Goal: Transaction & Acquisition: Purchase product/service

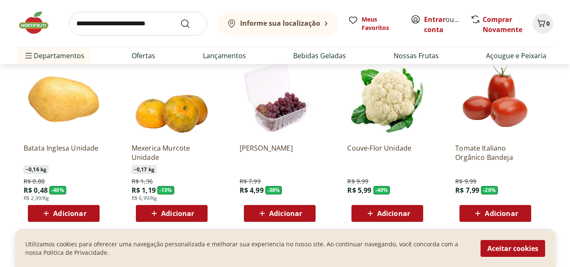
scroll to position [712, 0]
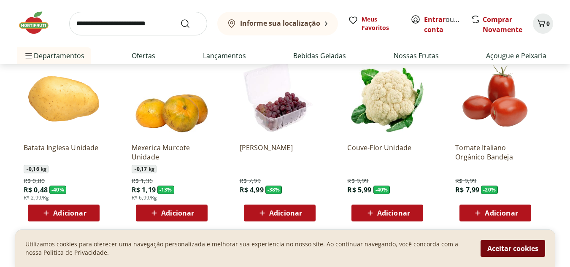
click at [504, 242] on button "Aceitar cookies" at bounding box center [512, 248] width 65 height 17
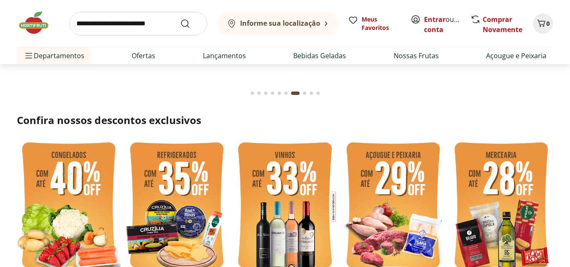
scroll to position [0, 0]
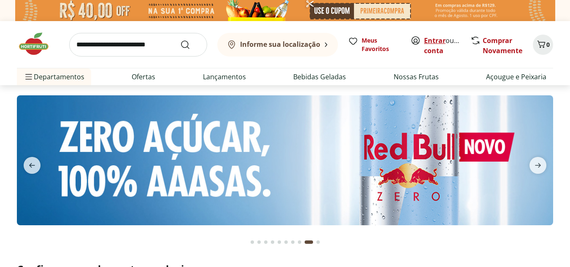
click at [433, 40] on link "Entrar" at bounding box center [435, 40] width 22 height 9
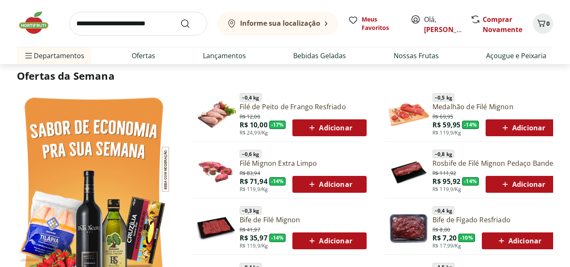
scroll to position [420, 0]
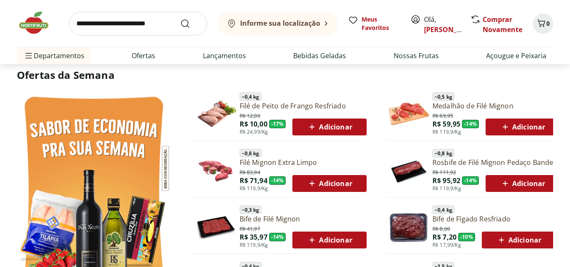
click at [321, 125] on span "Adicionar" at bounding box center [329, 127] width 45 height 10
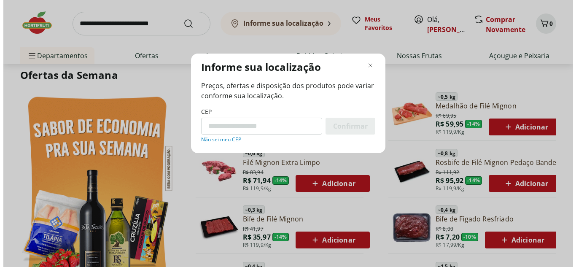
scroll to position [421, 0]
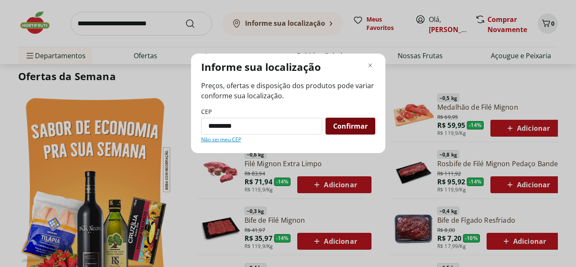
type input "*********"
click at [338, 125] on span "Confirmar" at bounding box center [350, 126] width 35 height 7
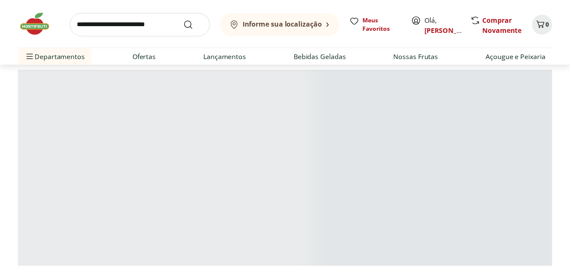
scroll to position [420, 0]
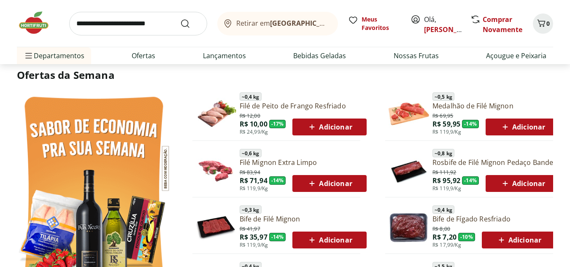
click at [245, 23] on span "Retirar em [GEOGRAPHIC_DATA]/[GEOGRAPHIC_DATA]" at bounding box center [282, 23] width 93 height 8
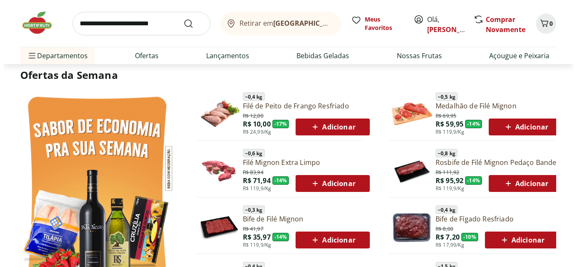
scroll to position [421, 0]
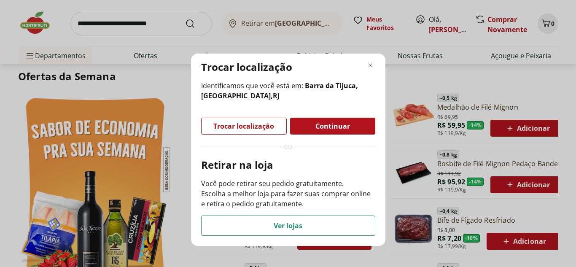
click at [324, 129] on span "Continuar" at bounding box center [332, 126] width 35 height 7
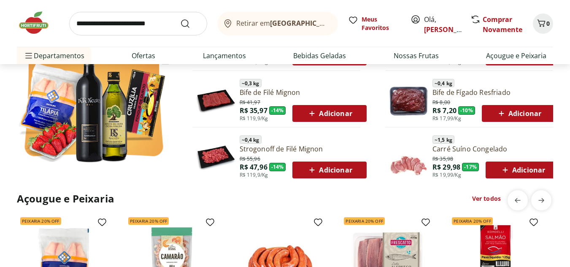
scroll to position [550, 0]
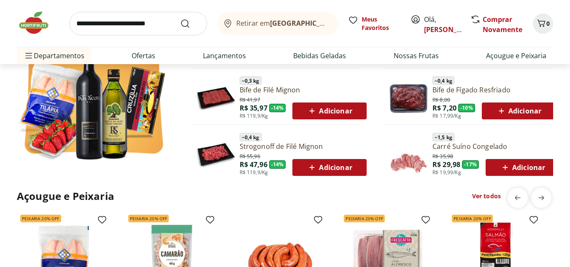
click at [229, 22] on icon at bounding box center [227, 23] width 7 height 8
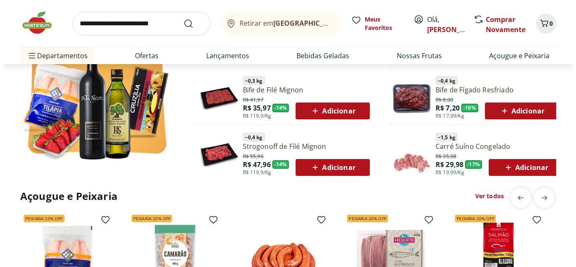
scroll to position [552, 0]
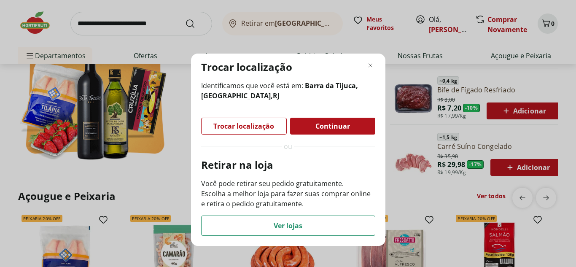
click at [234, 124] on span "Trocar localização" at bounding box center [243, 126] width 61 height 7
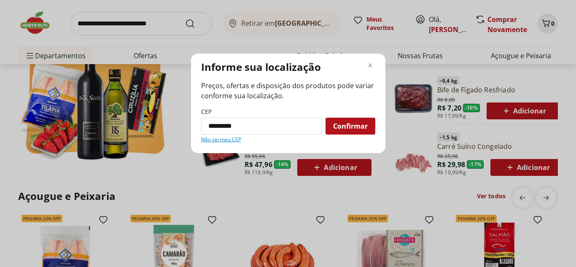
click at [341, 123] on span "Confirmar" at bounding box center [350, 126] width 35 height 7
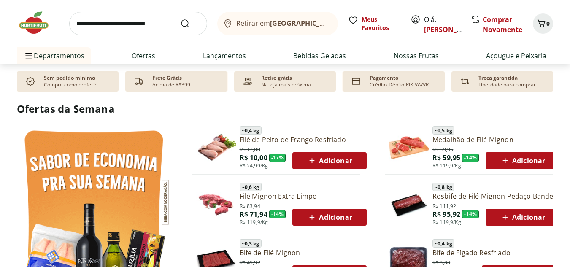
scroll to position [386, 0]
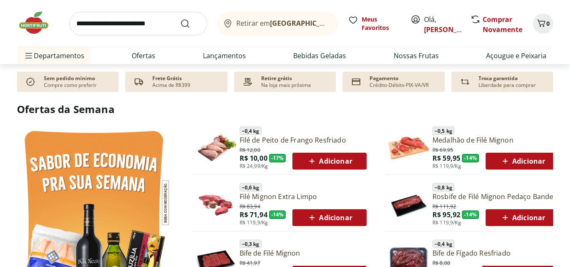
click at [329, 161] on span "Adicionar" at bounding box center [329, 161] width 45 height 10
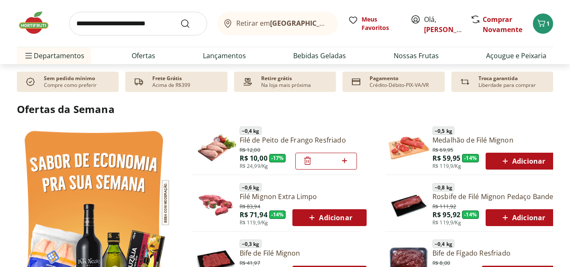
click at [344, 159] on icon at bounding box center [344, 161] width 11 height 10
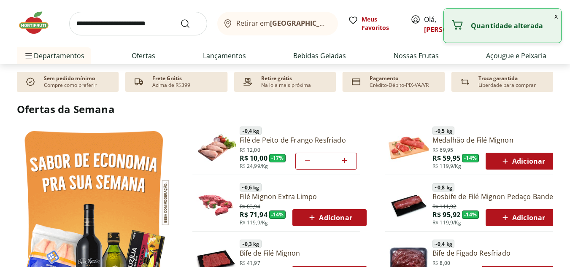
click at [344, 159] on icon at bounding box center [344, 161] width 11 height 10
type input "*"
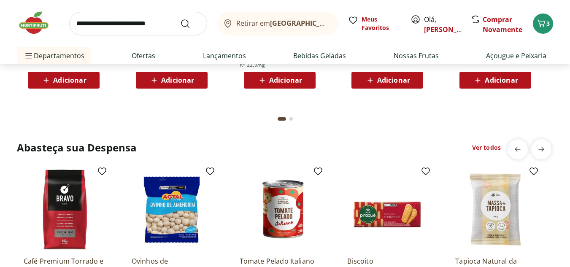
scroll to position [906, 0]
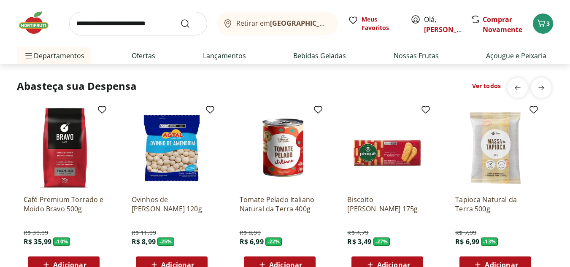
click at [179, 198] on p "Ovinhos de [PERSON_NAME] 120g" at bounding box center [172, 204] width 80 height 19
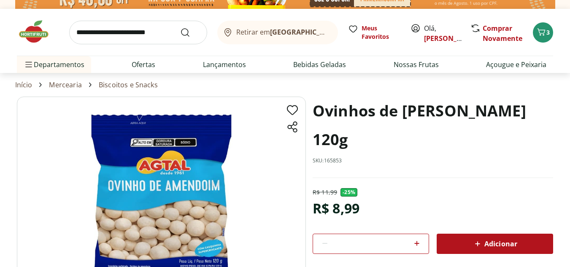
scroll to position [23, 0]
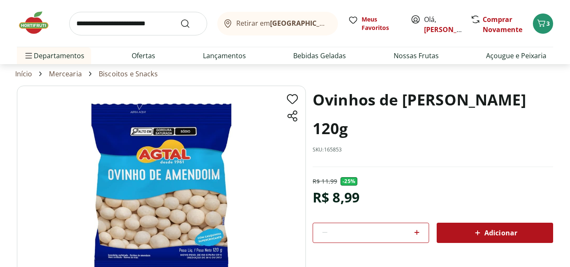
click at [180, 194] on img at bounding box center [161, 187] width 289 height 202
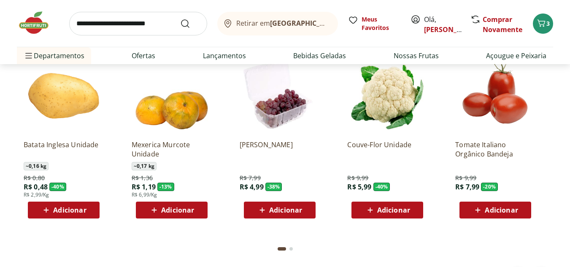
scroll to position [1408, 0]
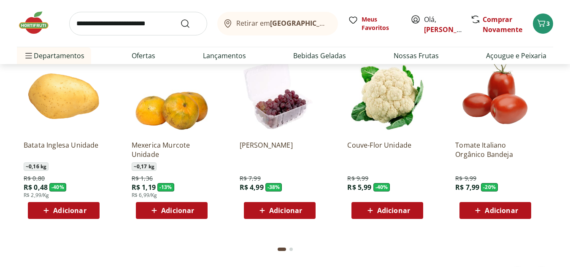
click at [388, 209] on span "Adicionar" at bounding box center [393, 210] width 33 height 7
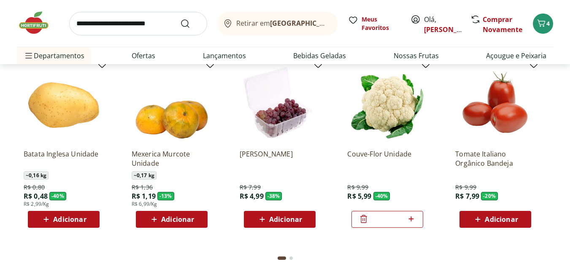
scroll to position [0, 0]
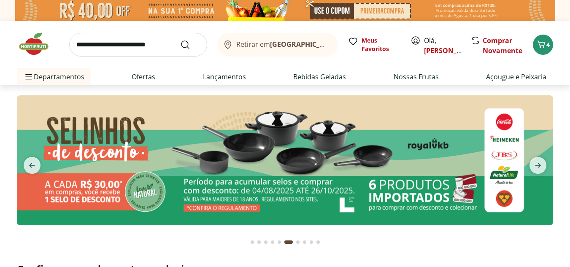
click at [146, 37] on input "search" at bounding box center [138, 45] width 138 height 24
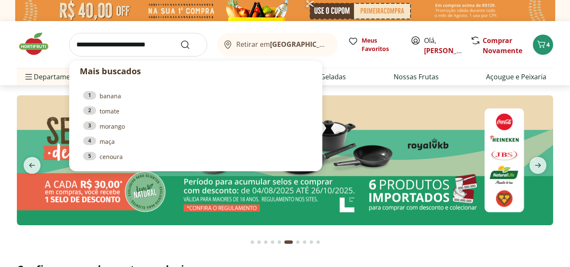
click at [146, 37] on input "search" at bounding box center [138, 45] width 138 height 24
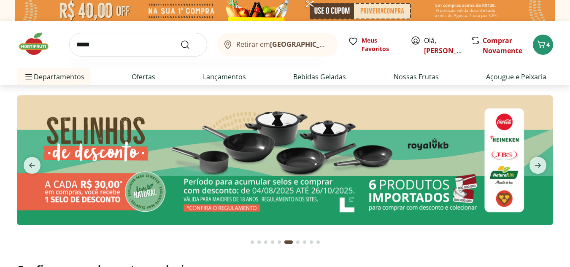
type input "*****"
click at [180, 40] on button "Submit Search" at bounding box center [190, 45] width 20 height 10
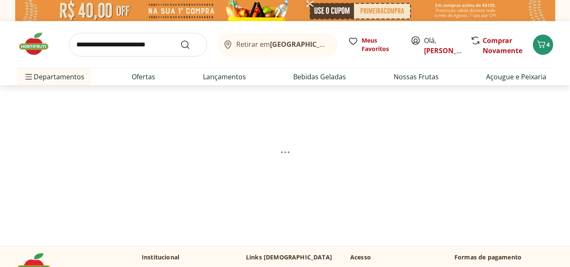
select select "**********"
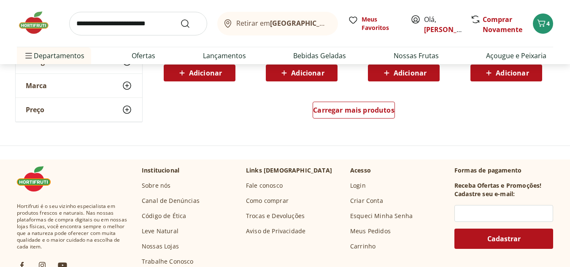
scroll to position [634, 0]
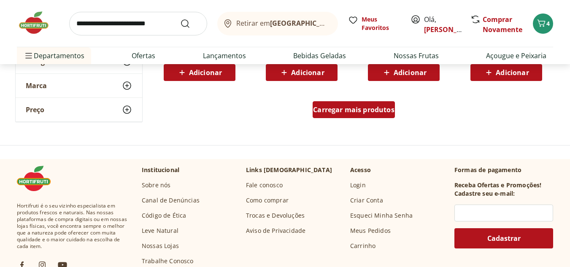
click at [360, 108] on span "Carregar mais produtos" at bounding box center [353, 109] width 81 height 7
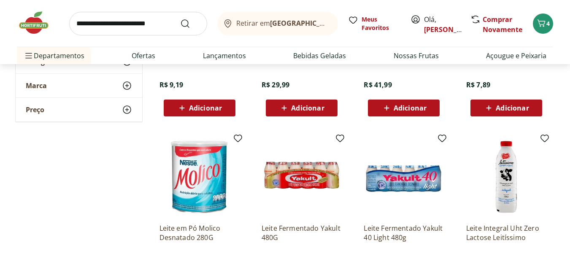
scroll to position [777, 0]
